Goal: Complete application form

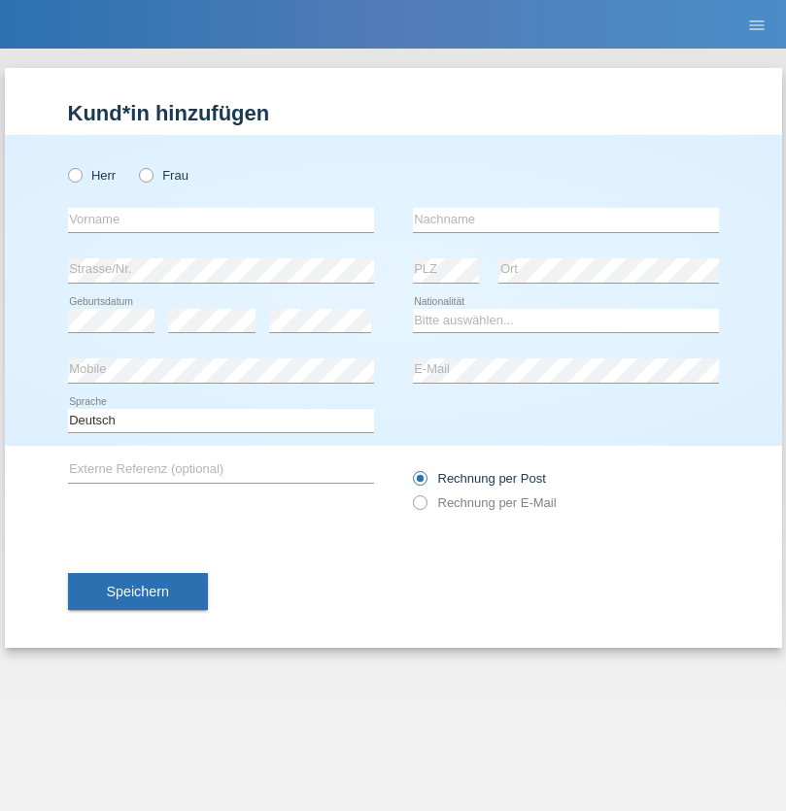
radio input "true"
click at [220, 220] on input "text" at bounding box center [221, 220] width 306 height 24
type input "firat"
click at [565, 220] on input "text" at bounding box center [566, 220] width 306 height 24
type input "kara"
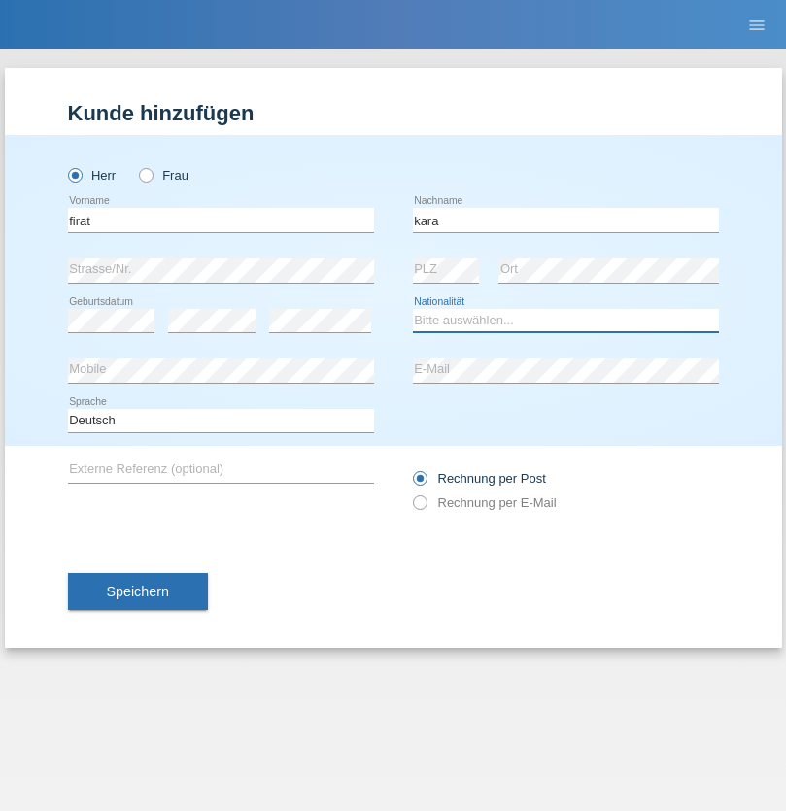
select select "CH"
